Goal: Information Seeking & Learning: Learn about a topic

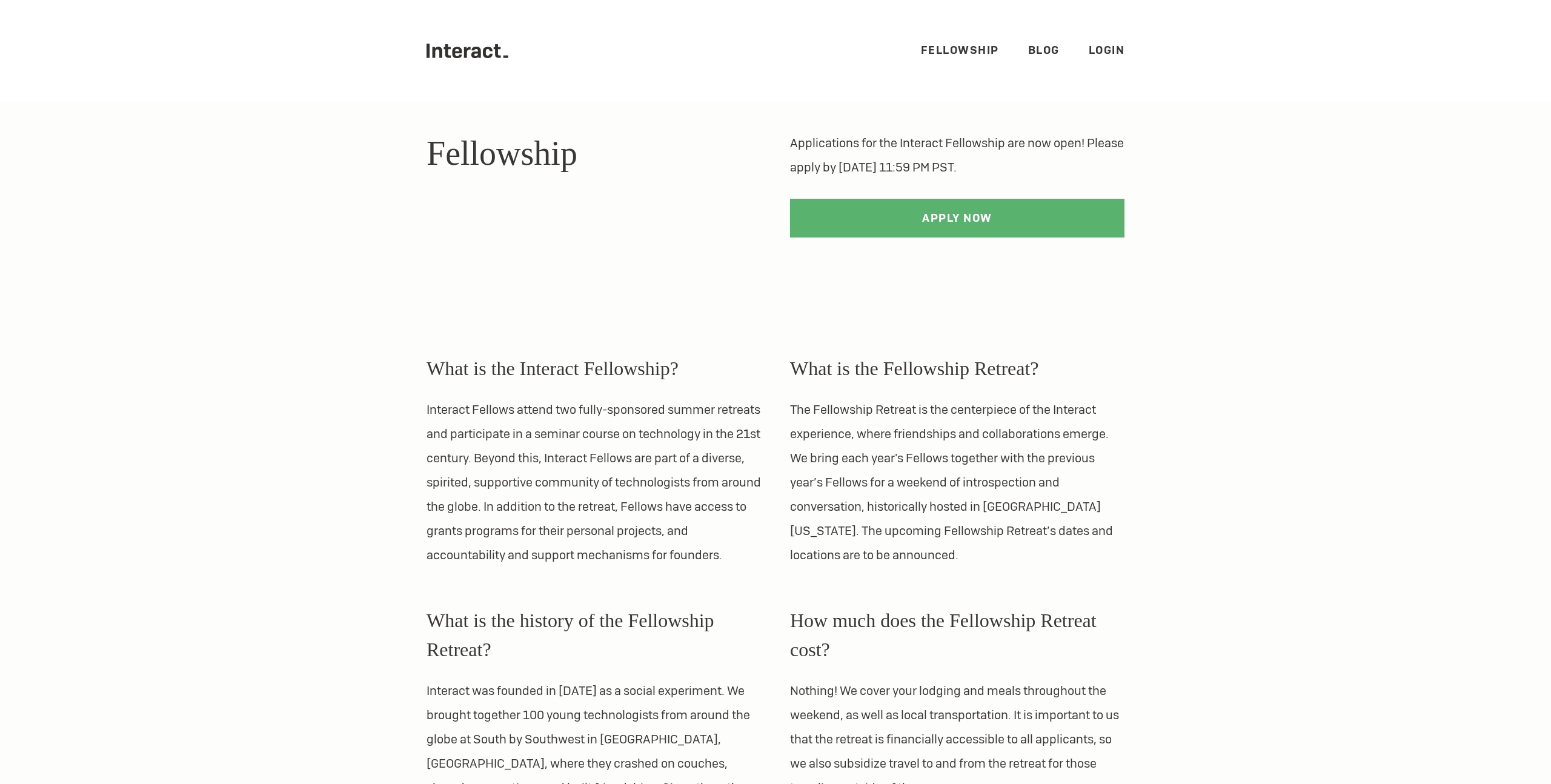
click at [436, 49] on icon at bounding box center [437, 51] width 9 height 11
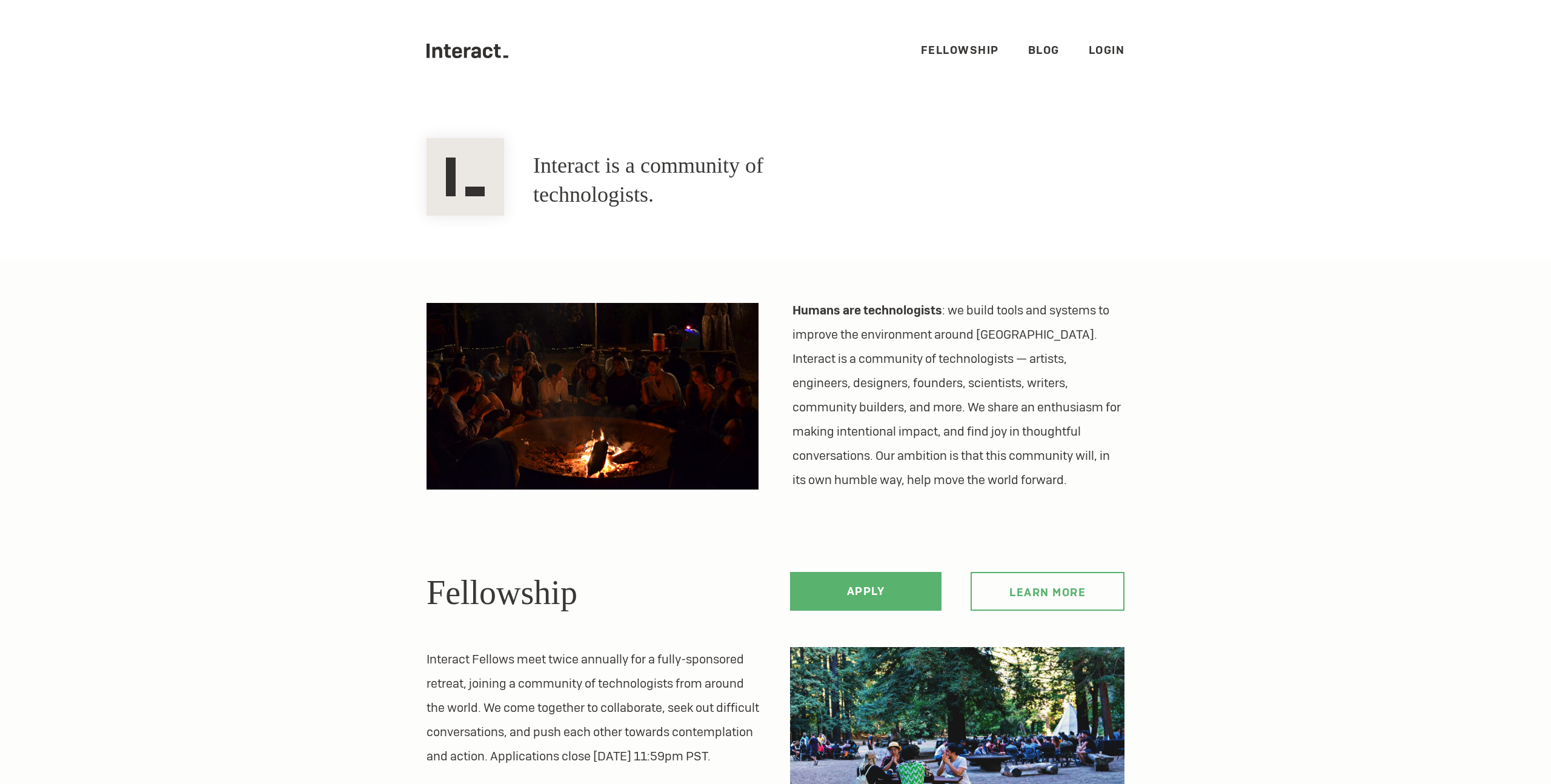
click at [966, 49] on link "Fellowship" at bounding box center [960, 49] width 78 height 14
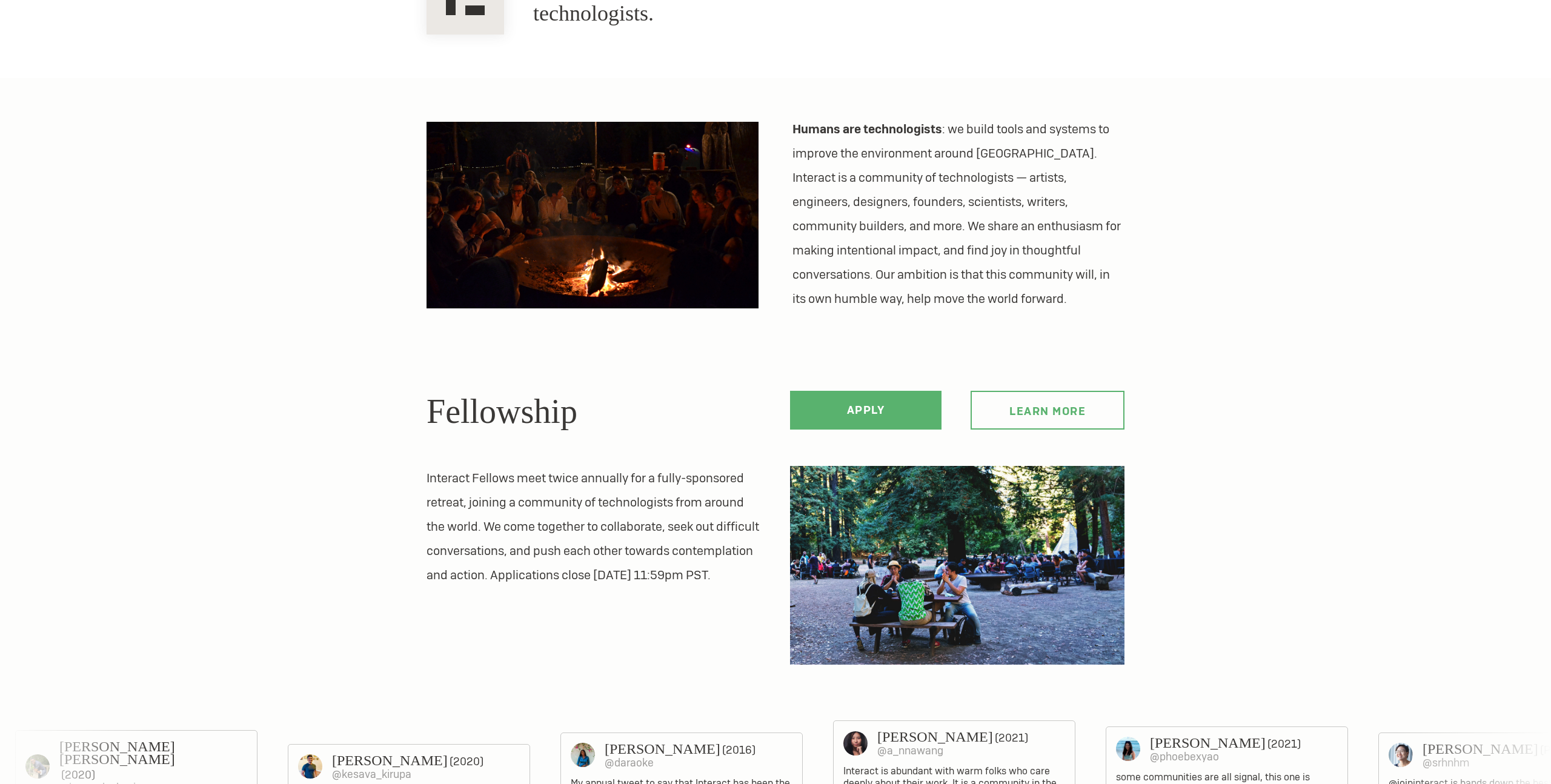
click at [195, 420] on section "Humans are technologists : we build tools and systems to improve the environmen…" at bounding box center [776, 735] width 1551 height 1313
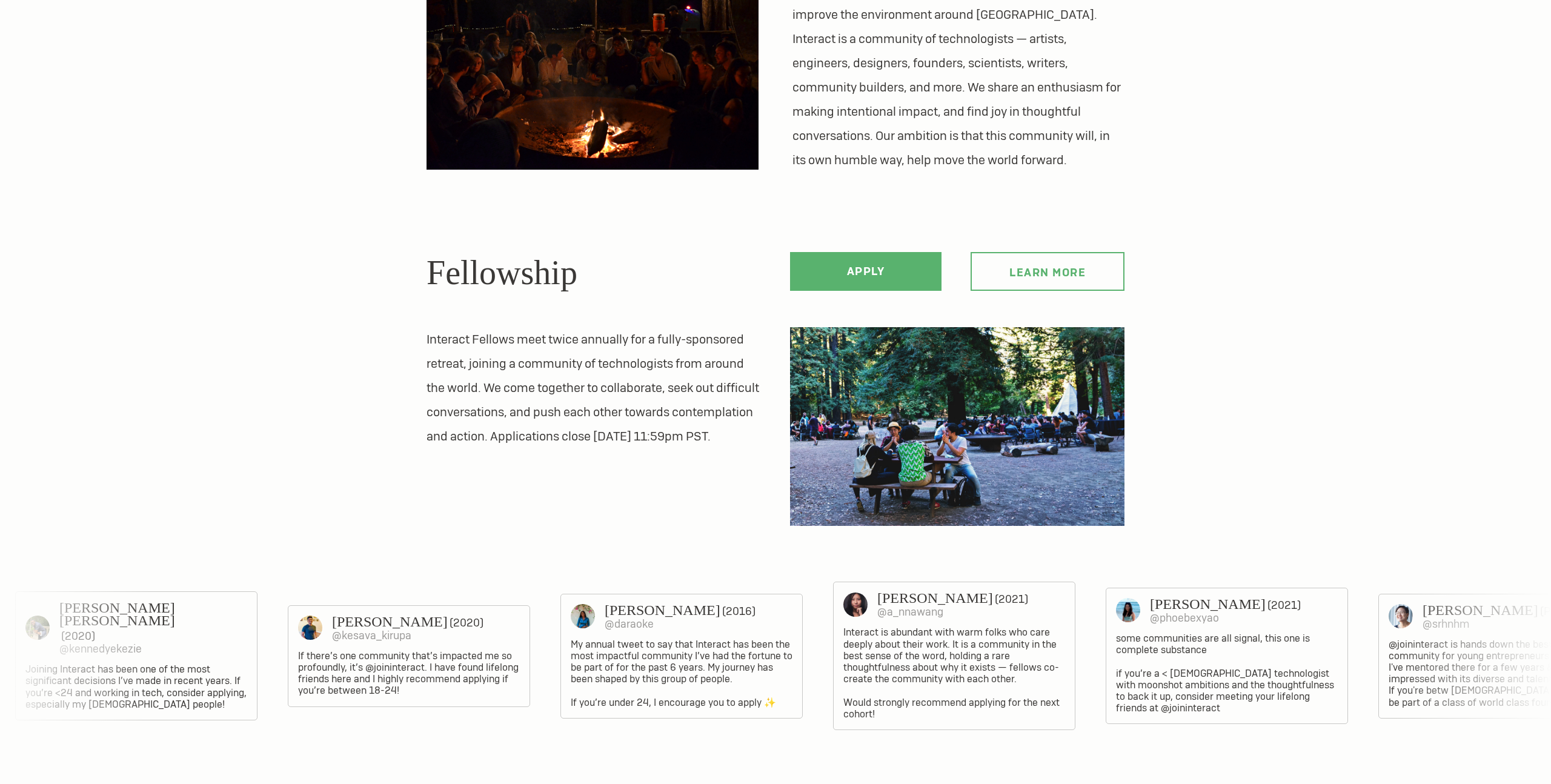
scroll to position [536, 0]
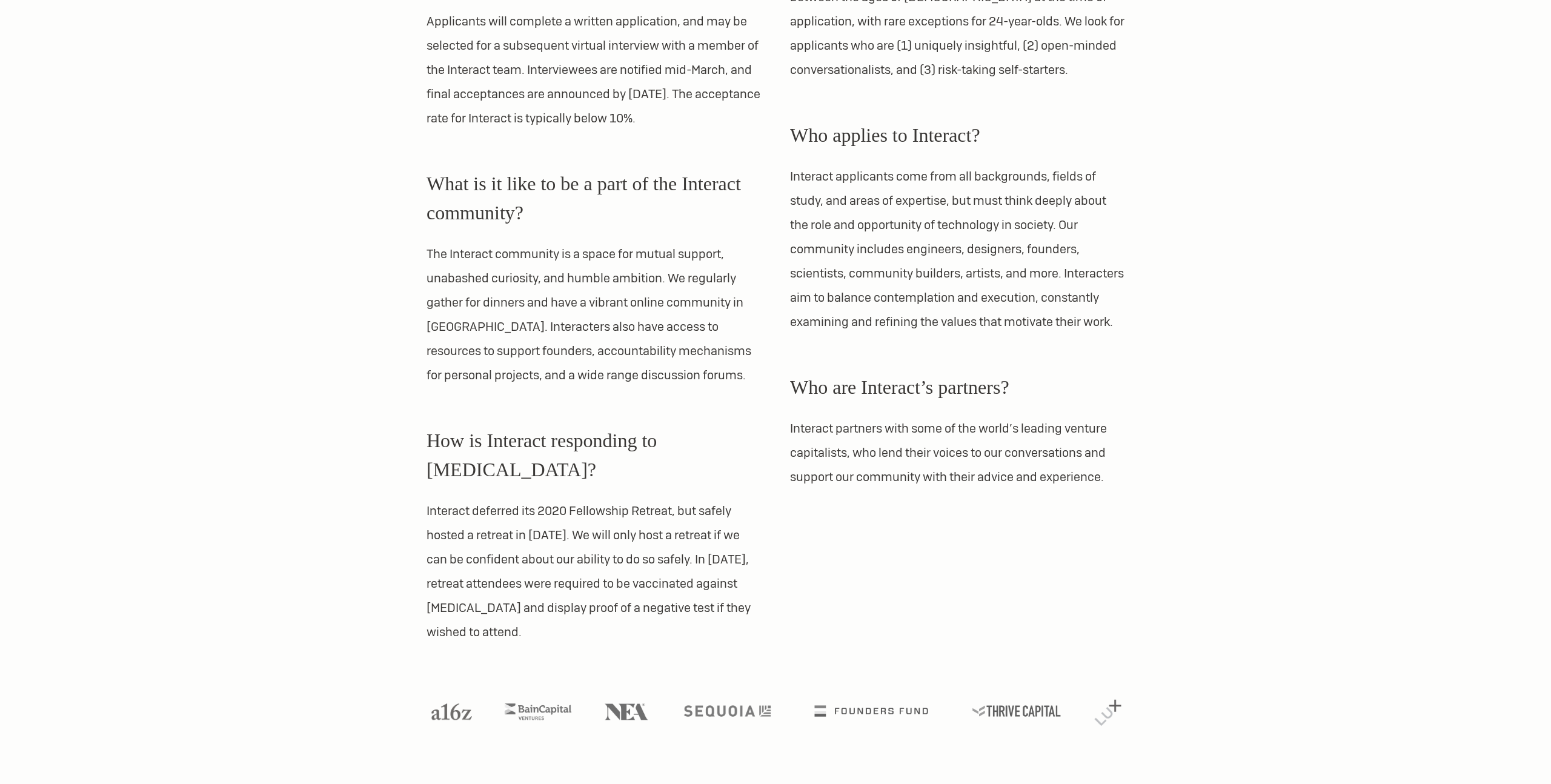
scroll to position [952, 0]
